Goal: Navigation & Orientation: Go to known website

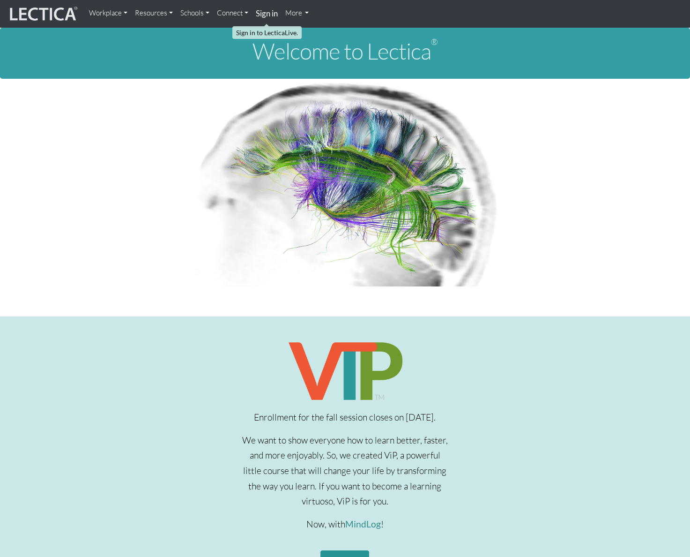
click at [267, 16] on strong "Sign in" at bounding box center [267, 13] width 22 height 10
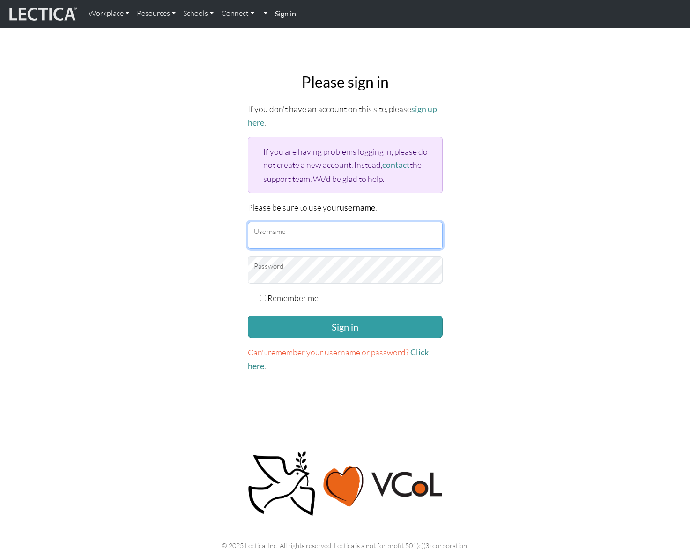
click at [292, 232] on input "Username" at bounding box center [345, 235] width 195 height 27
type input "amcorreia"
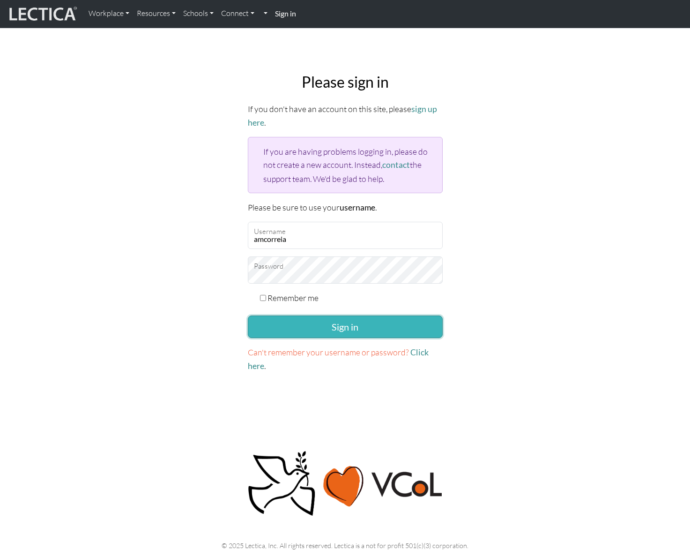
click at [342, 319] on button "Sign in" at bounding box center [345, 326] width 195 height 22
